Goal: Book appointment/travel/reservation

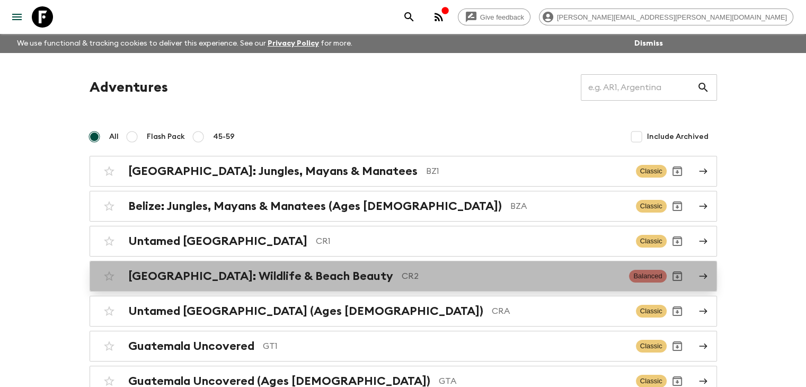
click at [317, 273] on h2 "[GEOGRAPHIC_DATA]: Wildlife & Beach Beauty" at bounding box center [260, 276] width 265 height 14
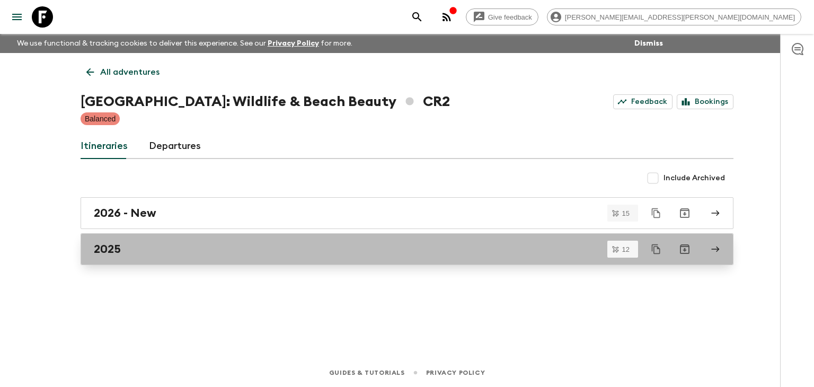
click at [166, 252] on div "2025" at bounding box center [397, 249] width 606 height 14
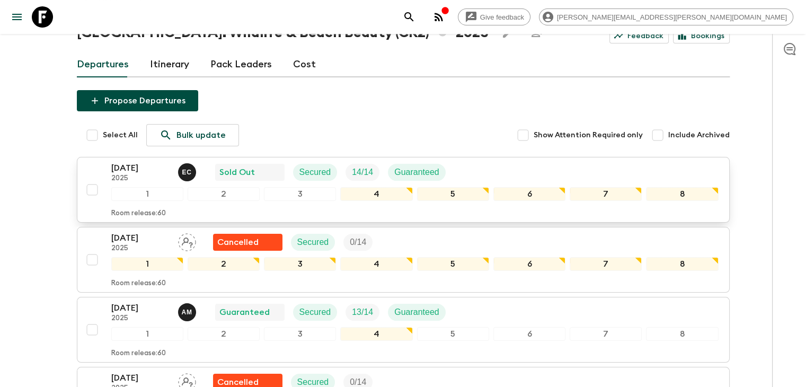
scroll to position [87, 0]
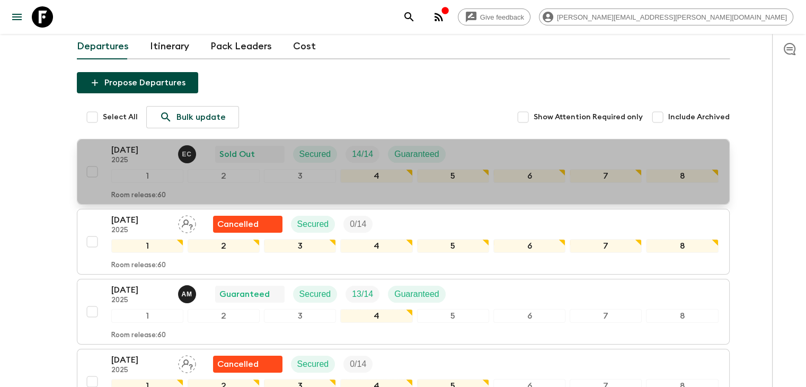
click at [247, 148] on p "Sold Out" at bounding box center [236, 154] width 35 height 13
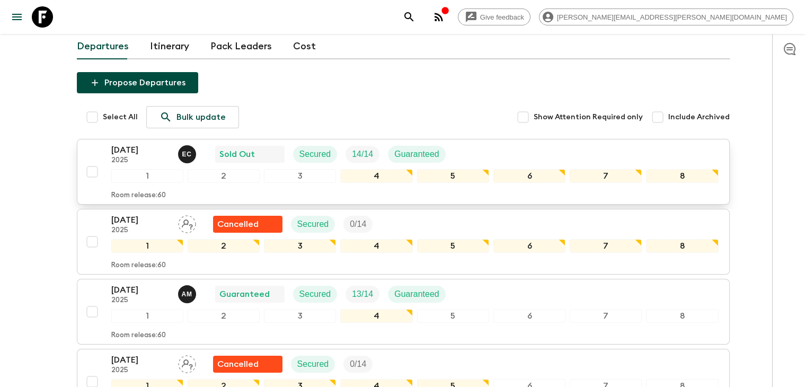
click at [248, 150] on p "Sold Out" at bounding box center [236, 154] width 35 height 13
click at [136, 153] on p "[DATE]" at bounding box center [140, 150] width 58 height 13
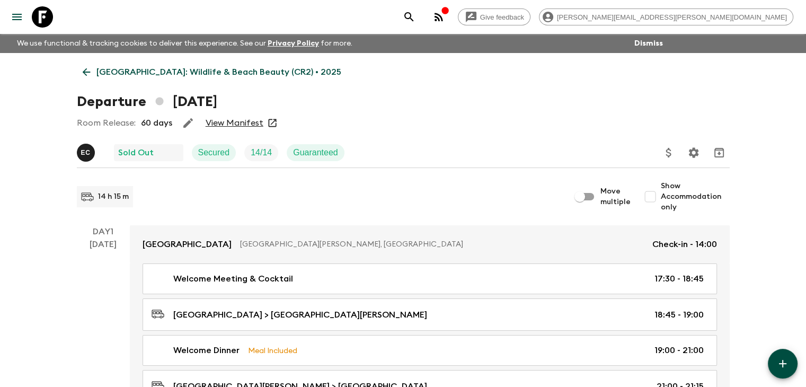
click at [235, 121] on link "View Manifest" at bounding box center [235, 123] width 58 height 11
